Goal: Navigation & Orientation: Find specific page/section

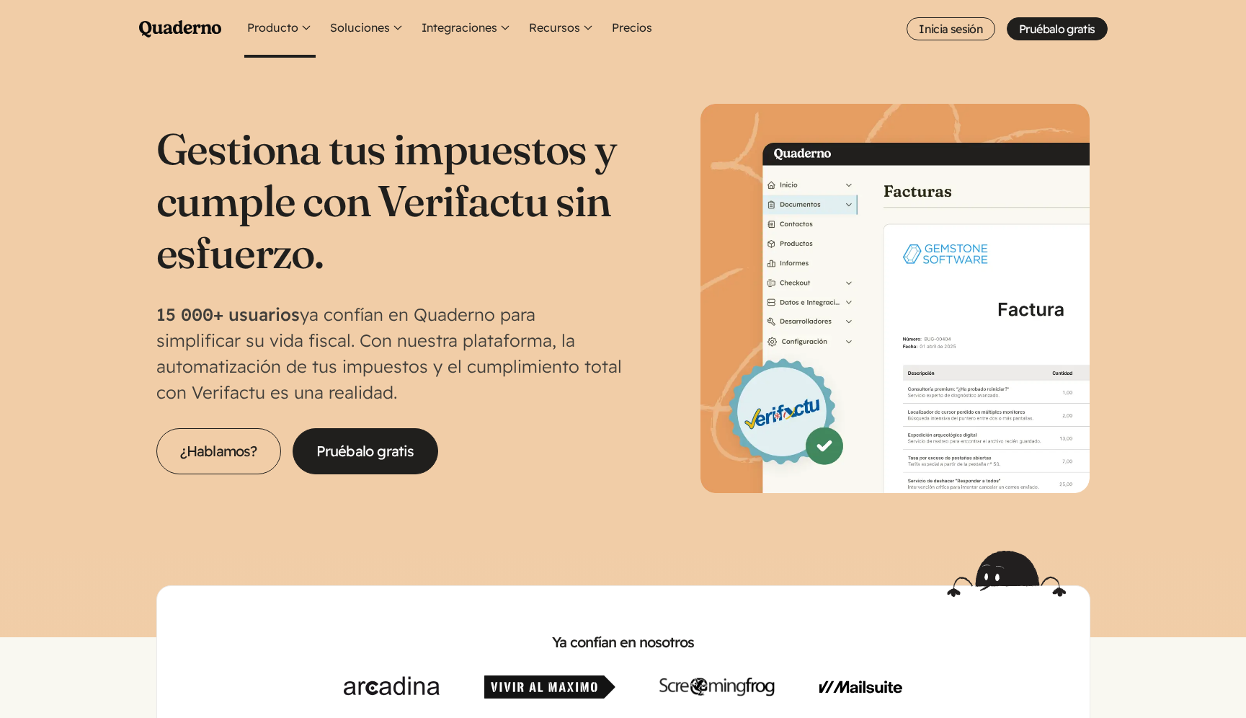
click at [298, 40] on button "Producto" at bounding box center [279, 29] width 71 height 58
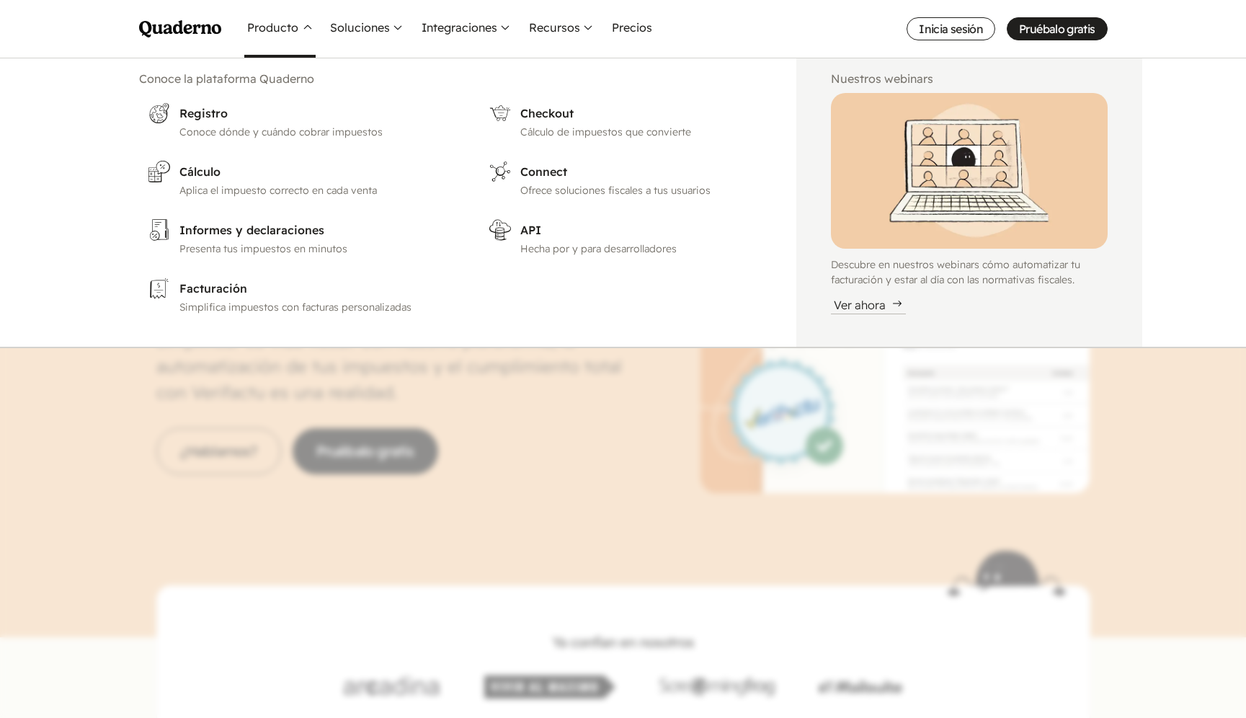
click at [302, 350] on nav "Menu Pruébalo gratis Quaderno Homepage Producto Conoce la plataforma Quaderno R…" at bounding box center [623, 359] width 1246 height 718
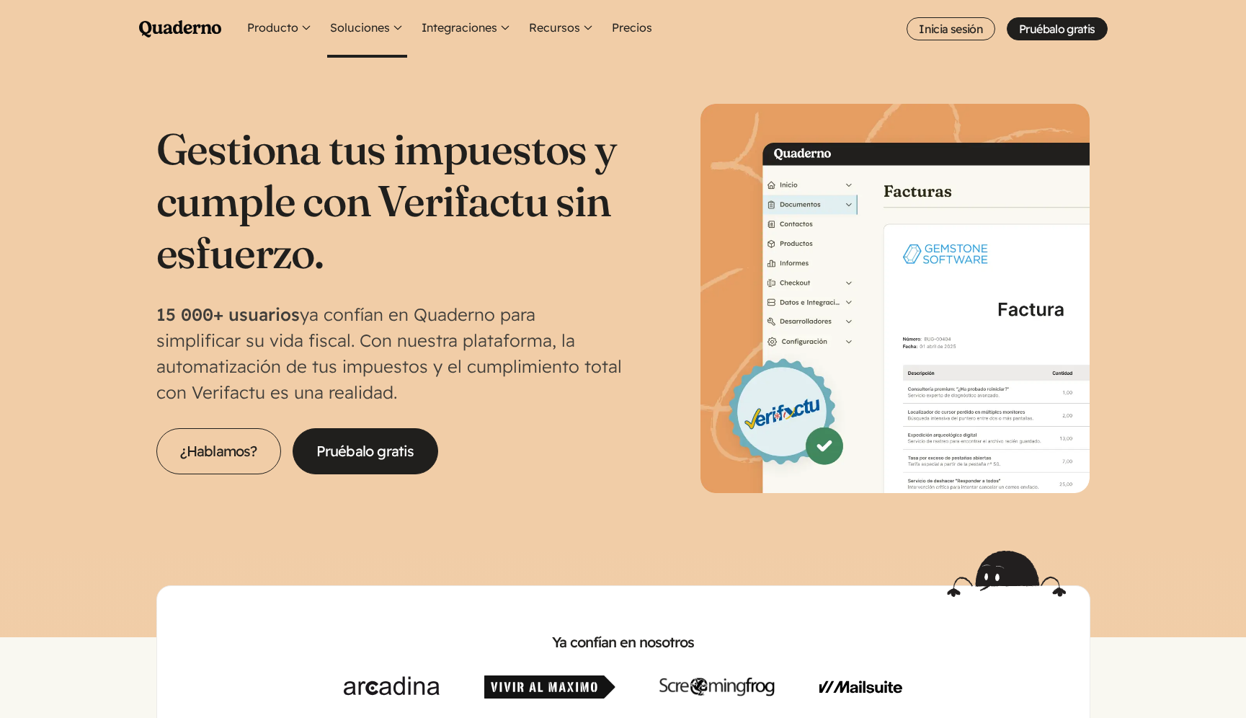
click at [396, 32] on button "Soluciones" at bounding box center [367, 29] width 80 height 58
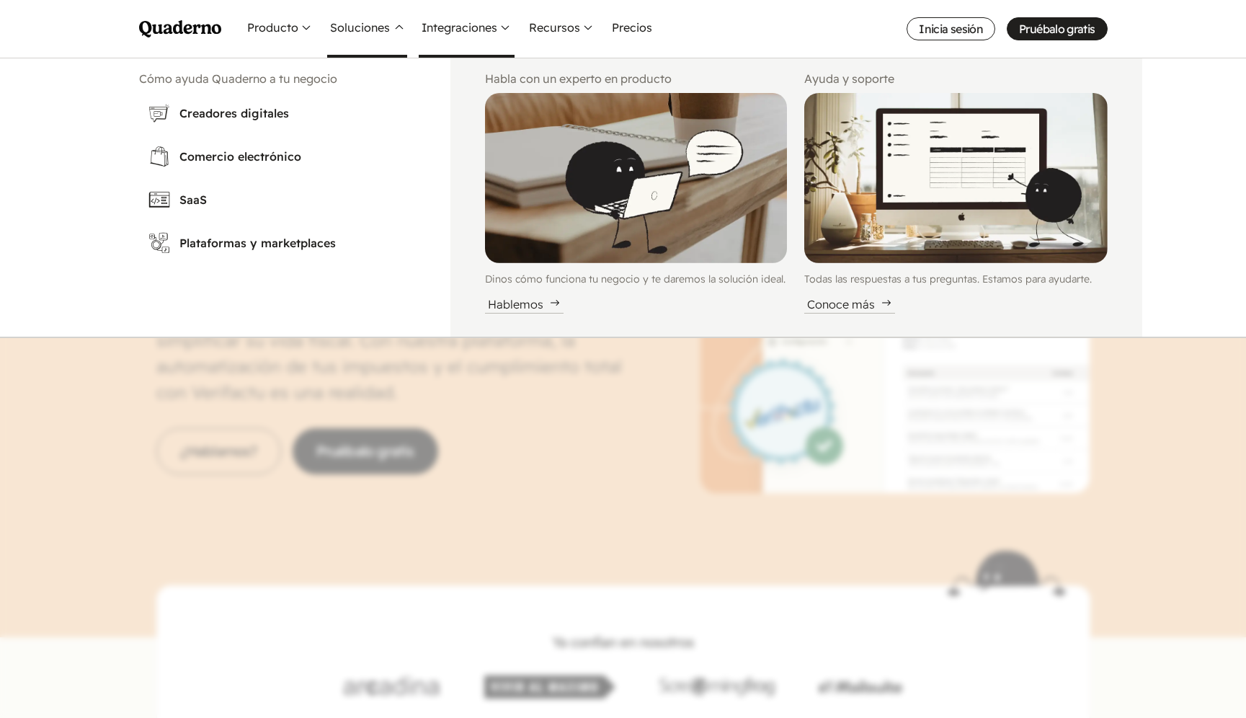
click at [486, 43] on button "Integraciones" at bounding box center [467, 29] width 96 height 58
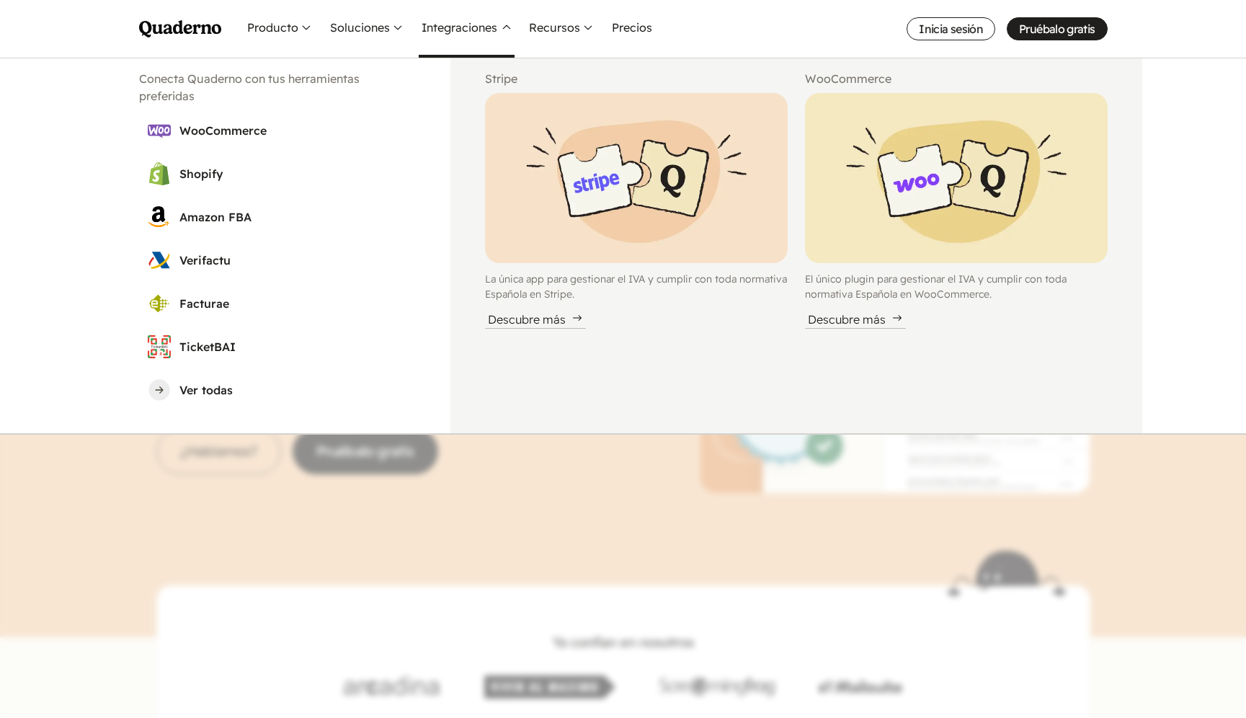
click at [486, 43] on button "Integraciones" at bounding box center [467, 29] width 96 height 58
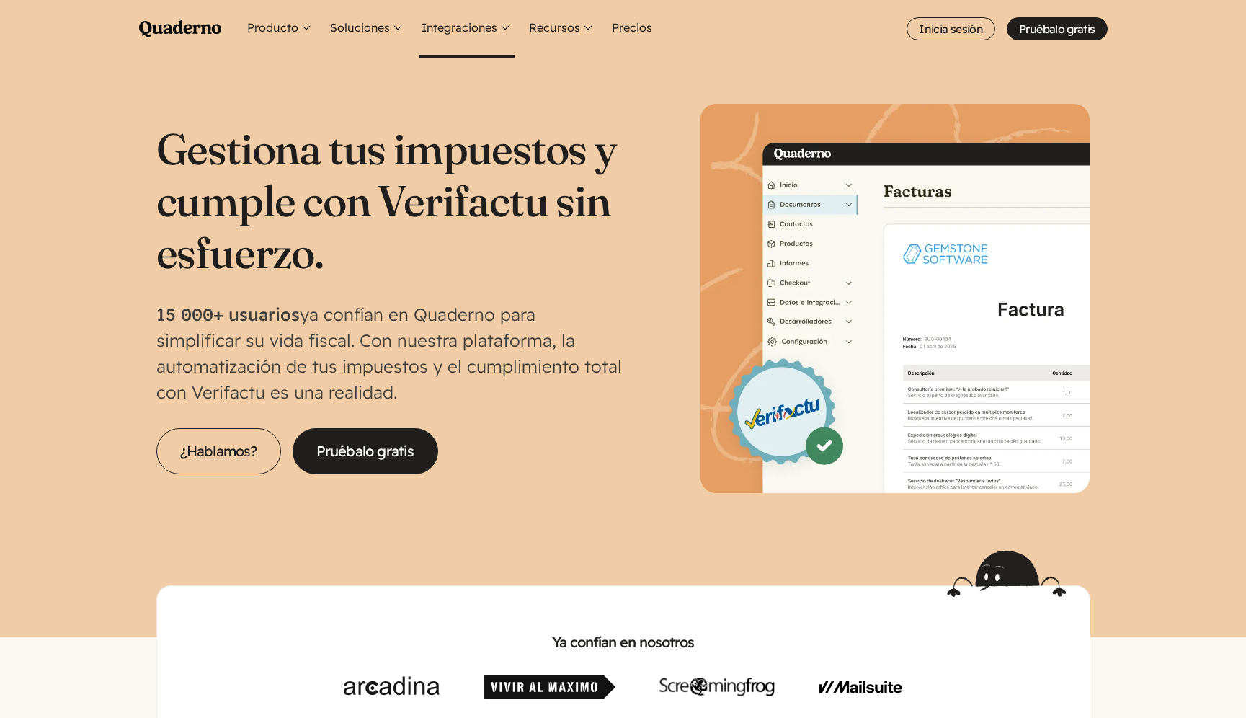
click at [489, 29] on button "Integraciones" at bounding box center [467, 29] width 96 height 58
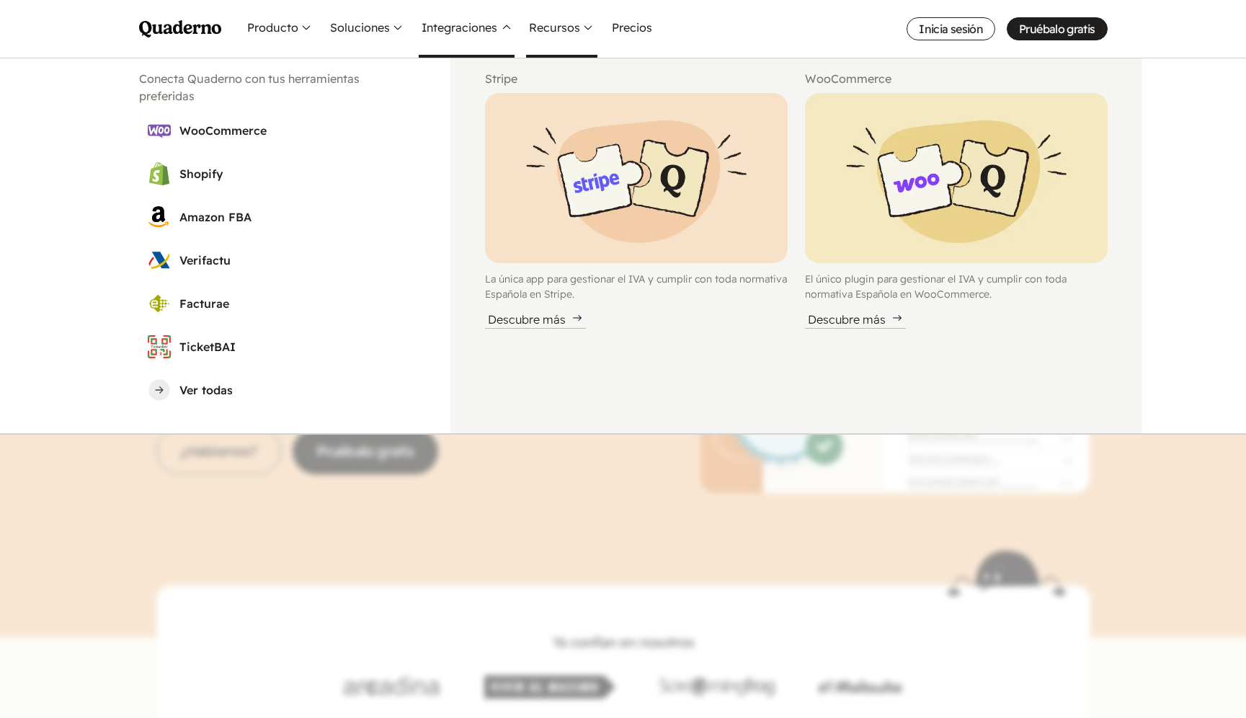
click at [575, 29] on button "Recursos" at bounding box center [561, 29] width 71 height 58
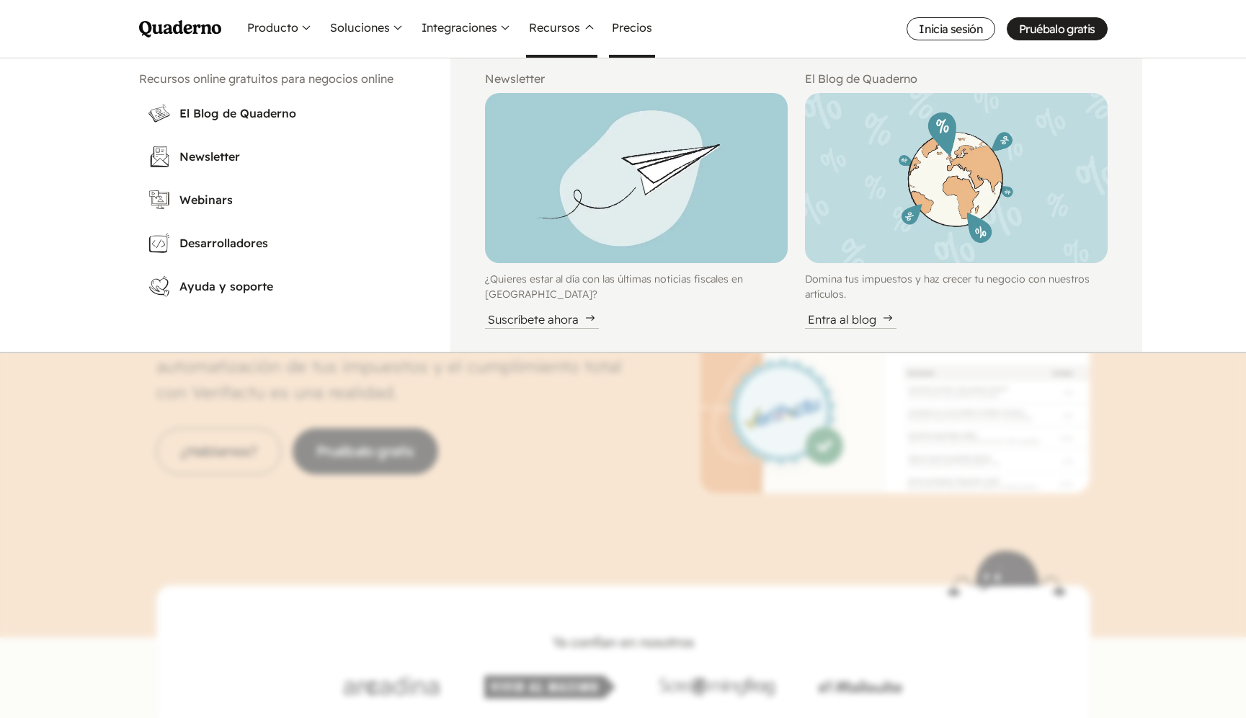
click at [645, 30] on link "Precios" at bounding box center [632, 29] width 46 height 58
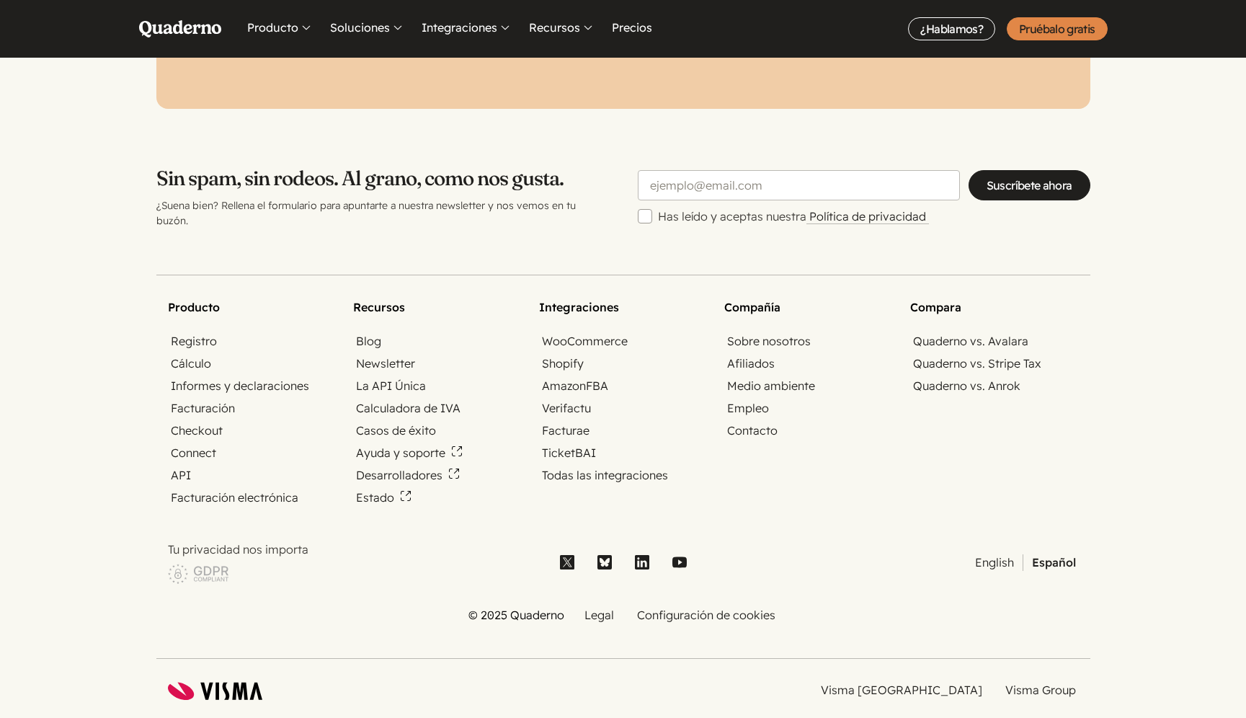
scroll to position [4735, 0]
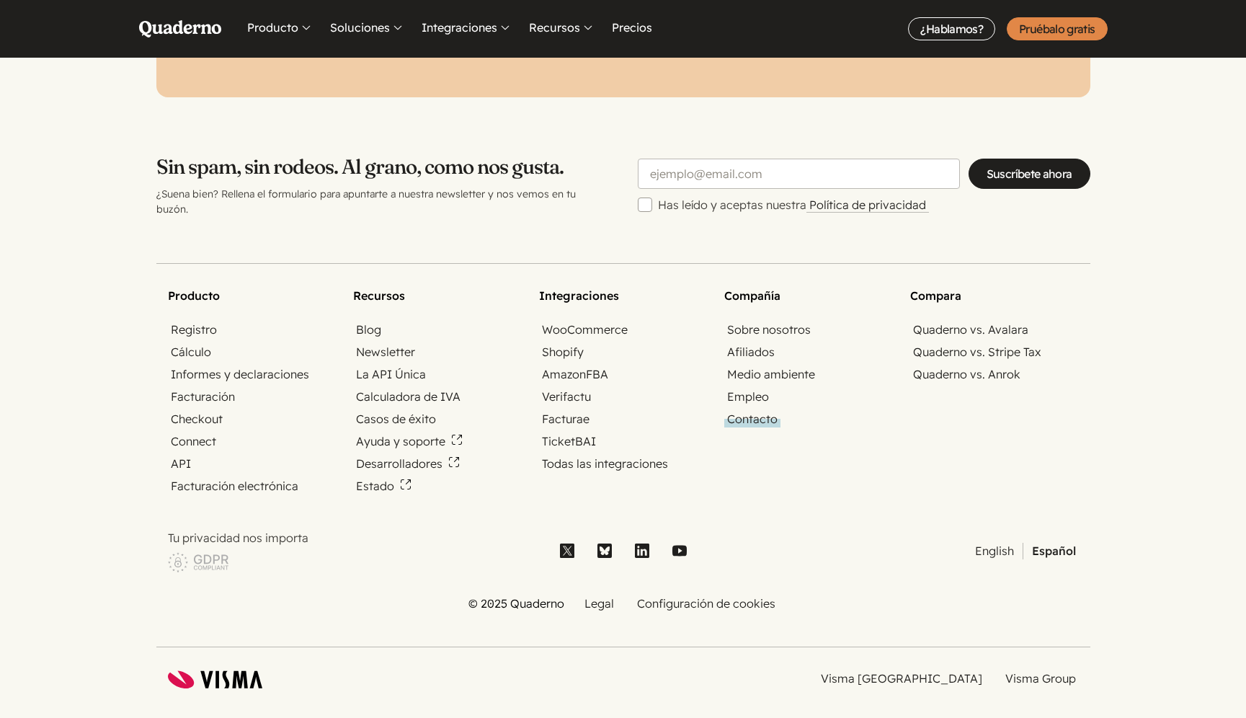
click at [756, 411] on link "Contacto" at bounding box center [753, 419] width 56 height 17
